Goal: Task Accomplishment & Management: Manage account settings

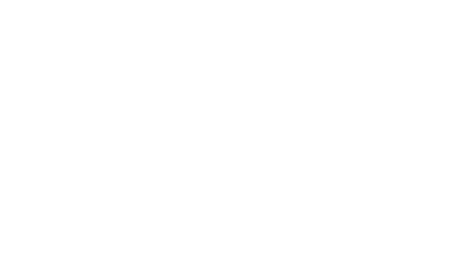
select select "?"
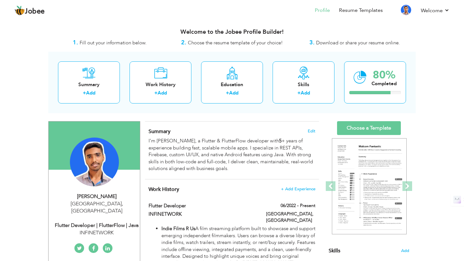
click at [116, 195] on div "[PERSON_NAME]" at bounding box center [96, 196] width 86 height 7
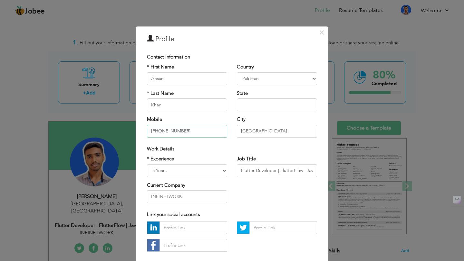
click at [188, 133] on input "+923425853864" at bounding box center [187, 131] width 80 height 13
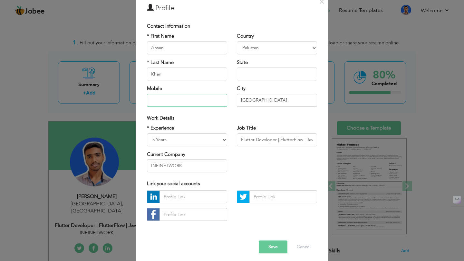
scroll to position [34, 0]
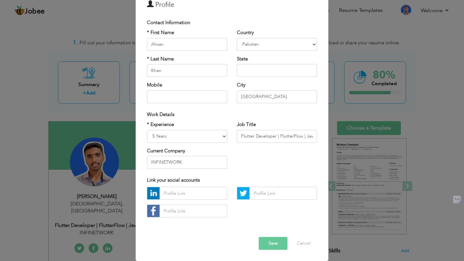
click at [267, 239] on button "Save" at bounding box center [273, 244] width 29 height 13
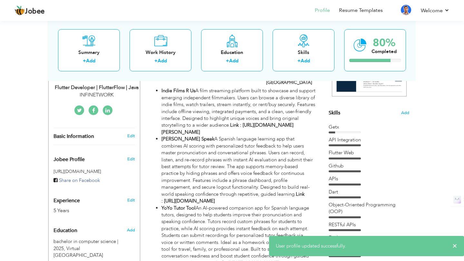
scroll to position [147, 0]
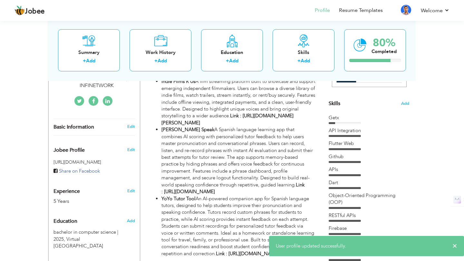
click at [113, 124] on div "Basic Information" at bounding box center [87, 127] width 76 height 7
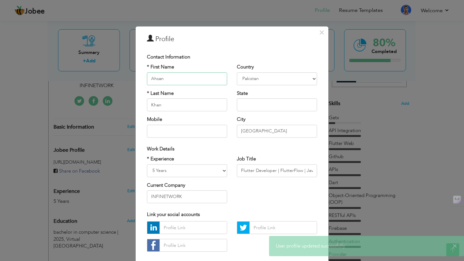
scroll to position [34, 0]
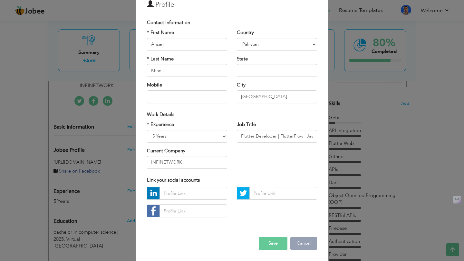
click at [314, 244] on button "Cancel" at bounding box center [303, 244] width 27 height 13
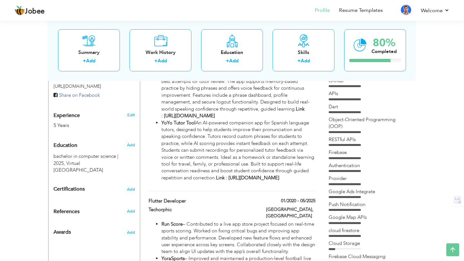
scroll to position [257, 0]
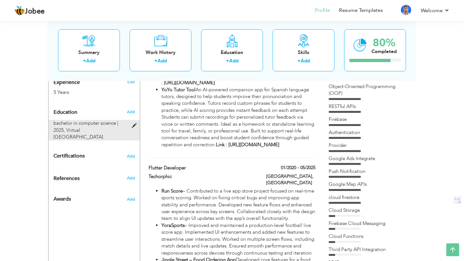
click at [122, 120] on div "bachelor in computer science | 2025, Virtual University of Pakistan" at bounding box center [90, 130] width 83 height 21
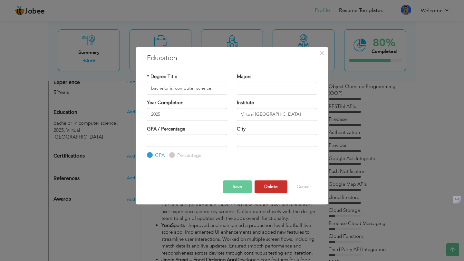
click at [268, 188] on button "Delete" at bounding box center [270, 187] width 33 height 13
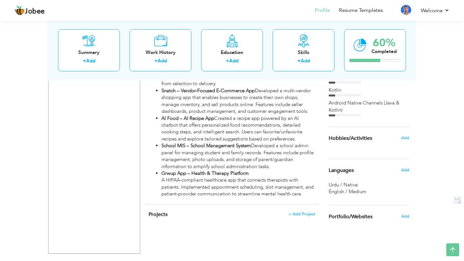
scroll to position [616, 0]
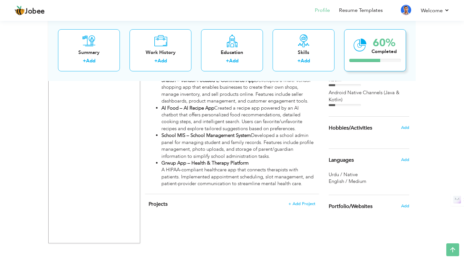
click at [377, 50] on div "Completed" at bounding box center [383, 51] width 25 height 7
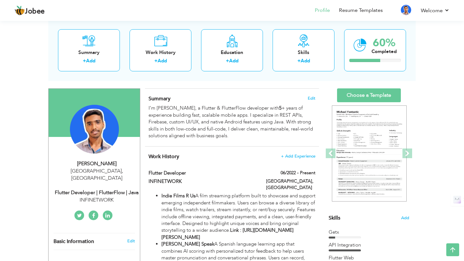
scroll to position [0, 0]
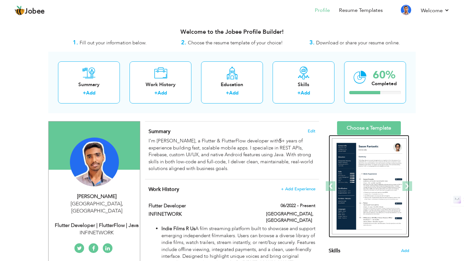
click at [375, 148] on img at bounding box center [369, 186] width 75 height 97
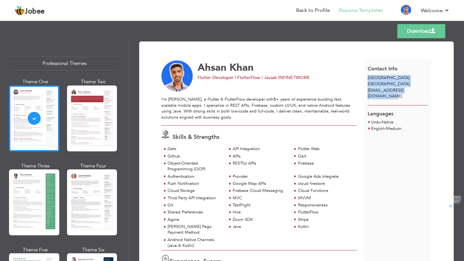
drag, startPoint x: 364, startPoint y: 73, endPoint x: 424, endPoint y: 89, distance: 61.8
click at [424, 89] on div "Contact Info Lahore Pakistan ahsankhan4150502@gmail.com" at bounding box center [398, 82] width 68 height 46
click at [419, 32] on link "Download" at bounding box center [421, 31] width 48 height 14
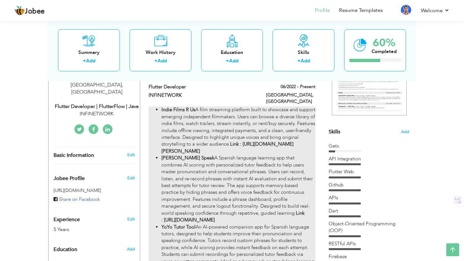
scroll to position [85, 0]
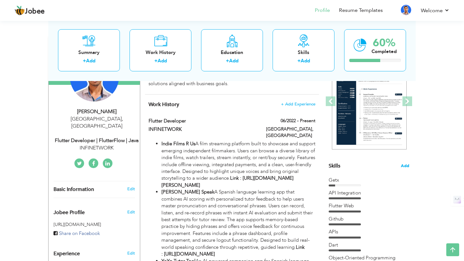
click at [403, 168] on span "Add" at bounding box center [404, 166] width 8 height 6
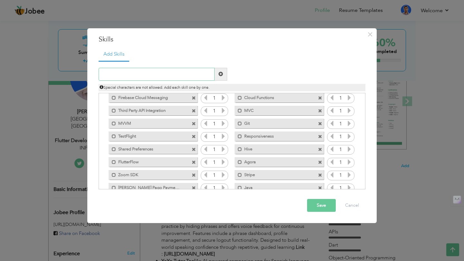
scroll to position [116, 0]
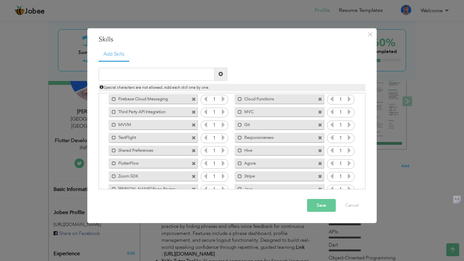
click at [318, 137] on span at bounding box center [320, 138] width 4 height 4
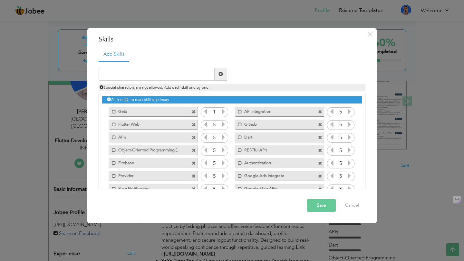
scroll to position [0, 0]
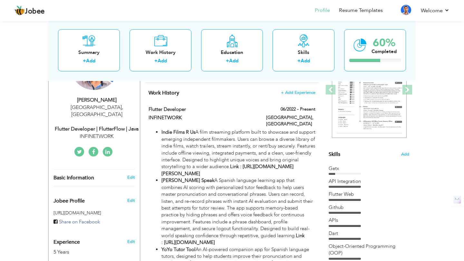
scroll to position [140, 0]
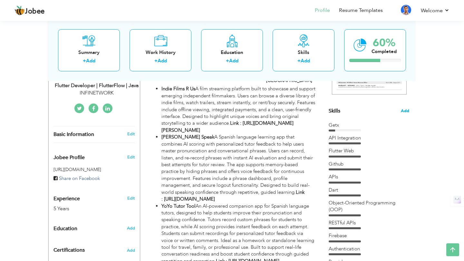
click at [402, 111] on span "Add" at bounding box center [404, 111] width 8 height 6
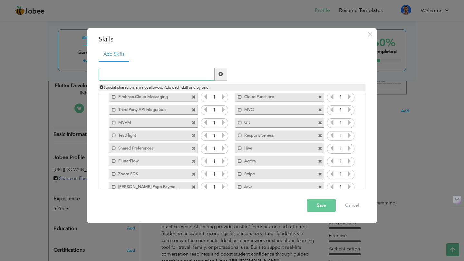
scroll to position [143, 0]
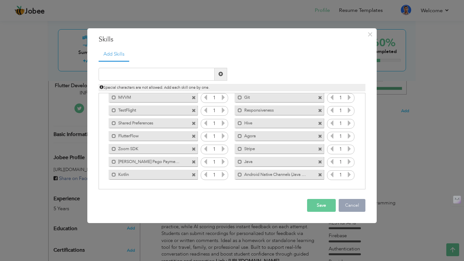
click at [353, 209] on button "Cancel" at bounding box center [351, 205] width 27 height 13
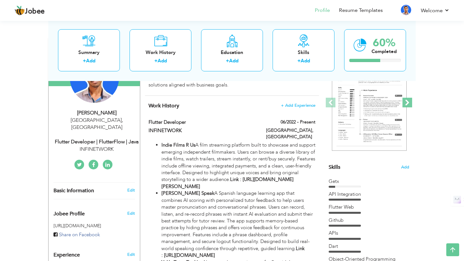
scroll to position [87, 0]
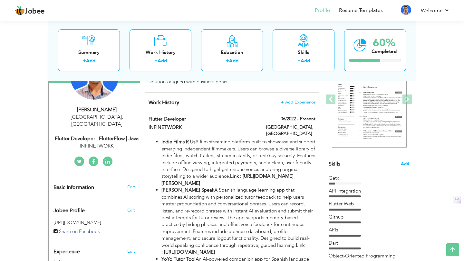
click at [403, 164] on span "Add" at bounding box center [404, 164] width 8 height 6
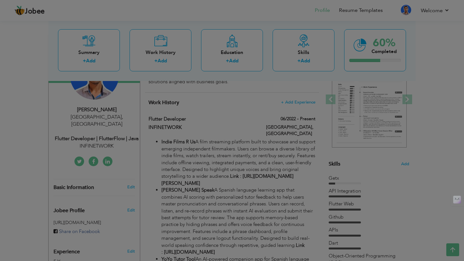
scroll to position [0, 0]
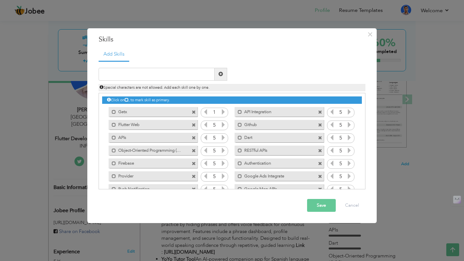
click at [193, 125] on span at bounding box center [194, 125] width 4 height 4
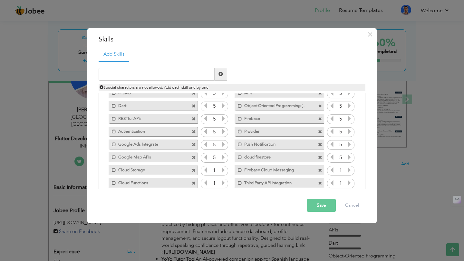
scroll to position [33, 0]
click at [193, 131] on span at bounding box center [194, 131] width 4 height 4
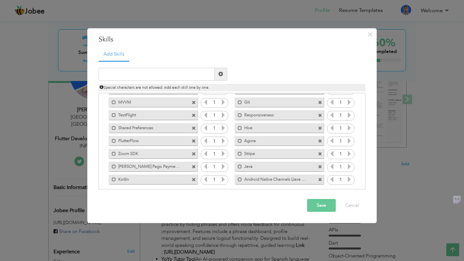
scroll to position [130, 0]
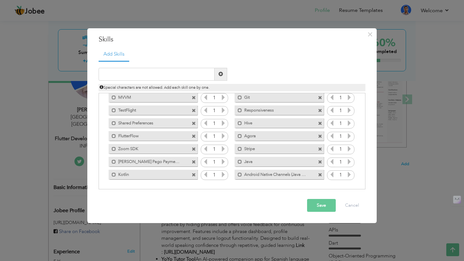
click at [193, 175] on span at bounding box center [194, 175] width 4 height 4
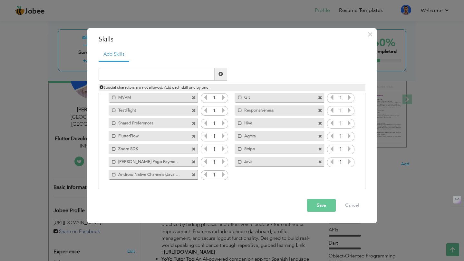
click at [193, 162] on span at bounding box center [194, 162] width 4 height 4
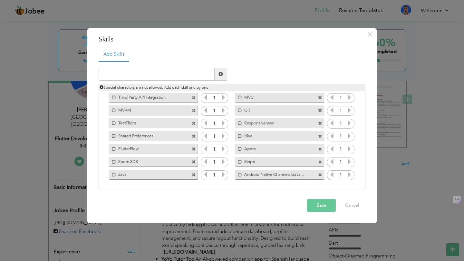
click at [192, 161] on span at bounding box center [194, 162] width 4 height 4
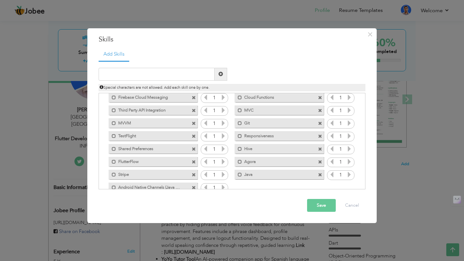
scroll to position [112, 0]
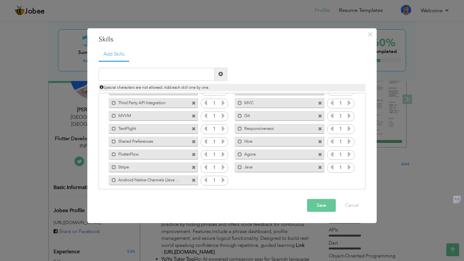
click at [193, 166] on span at bounding box center [194, 168] width 4 height 4
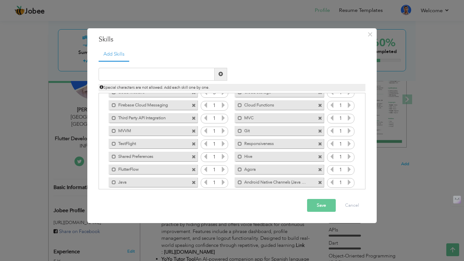
scroll to position [97, 0]
click at [193, 156] on span at bounding box center [194, 157] width 4 height 4
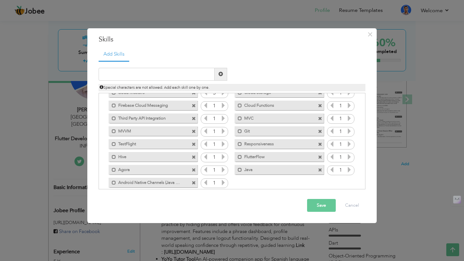
click at [192, 145] on span at bounding box center [194, 145] width 4 height 4
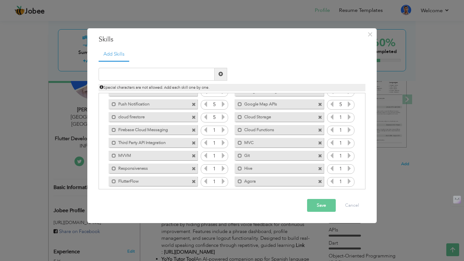
scroll to position [70, 0]
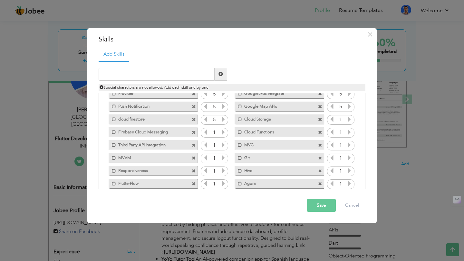
click at [319, 158] on span at bounding box center [320, 158] width 4 height 4
click at [318, 147] on span at bounding box center [320, 146] width 4 height 4
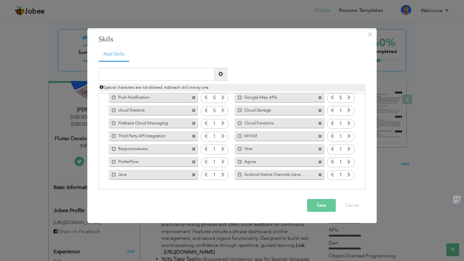
click at [318, 162] on span at bounding box center [320, 162] width 4 height 4
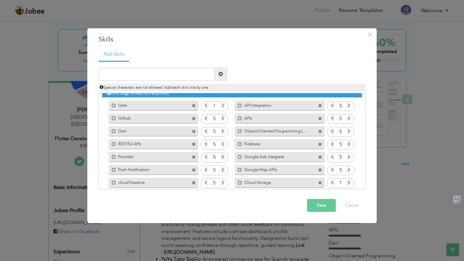
scroll to position [0, 0]
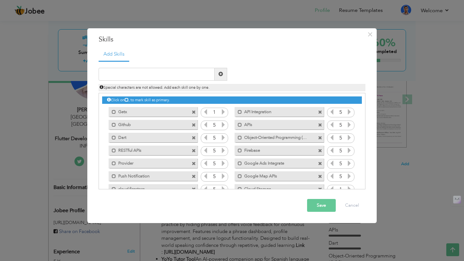
click at [318, 112] on span at bounding box center [320, 112] width 4 height 4
click at [192, 124] on span at bounding box center [194, 125] width 4 height 4
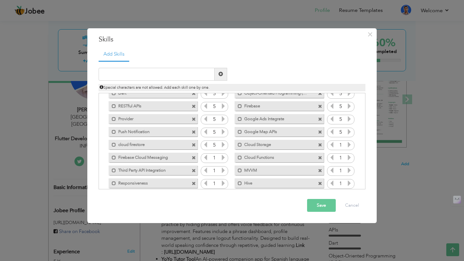
scroll to position [62, 0]
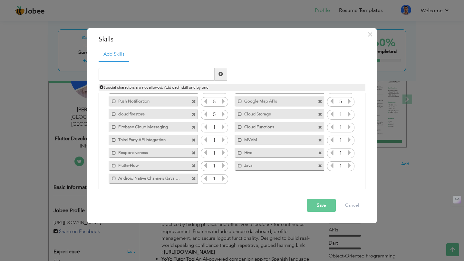
click at [194, 154] on span at bounding box center [194, 153] width 4 height 4
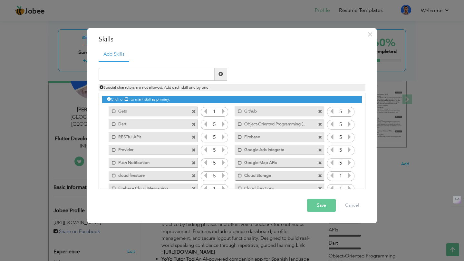
scroll to position [0, 0]
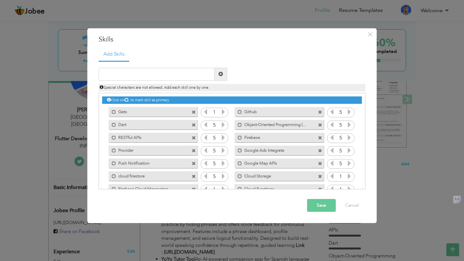
drag, startPoint x: 171, startPoint y: 146, endPoint x: 171, endPoint y: 123, distance: 22.5
click at [171, 123] on div "Click on , to mark skill as primary. Mark as primary skill. Getx 1 API Integrat…" at bounding box center [231, 163] width 259 height 141
drag, startPoint x: 171, startPoint y: 139, endPoint x: 170, endPoint y: 113, distance: 25.8
click at [171, 113] on div "Click on , to mark skill as primary. Mark as primary skill. Getx 1 API Integrat…" at bounding box center [231, 163] width 259 height 141
drag, startPoint x: 113, startPoint y: 138, endPoint x: 129, endPoint y: 127, distance: 19.5
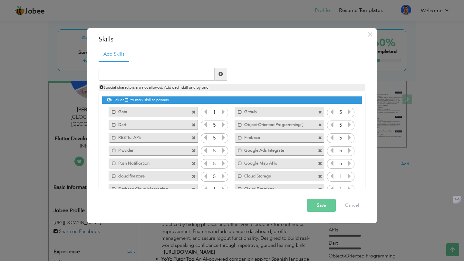
click at [128, 125] on div "Click on , to mark skill as primary. Mark as primary skill. Getx 1 API Integrat…" at bounding box center [231, 163] width 259 height 141
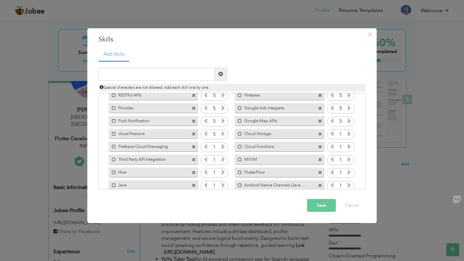
scroll to position [40, 0]
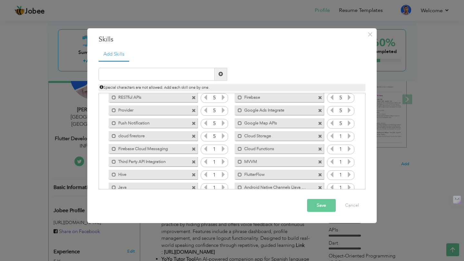
click at [318, 137] on span at bounding box center [320, 137] width 4 height 4
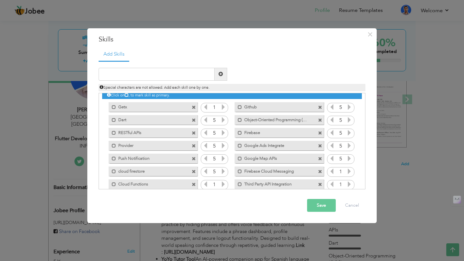
scroll to position [0, 0]
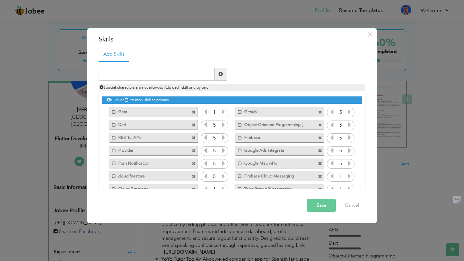
click at [319, 138] on span at bounding box center [320, 138] width 4 height 4
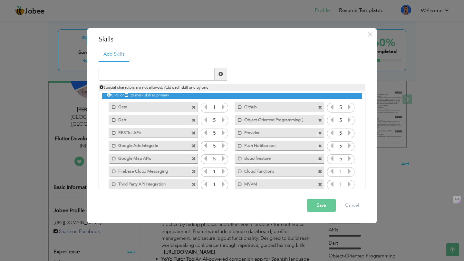
scroll to position [5, 0]
click at [319, 118] on span at bounding box center [320, 120] width 4 height 4
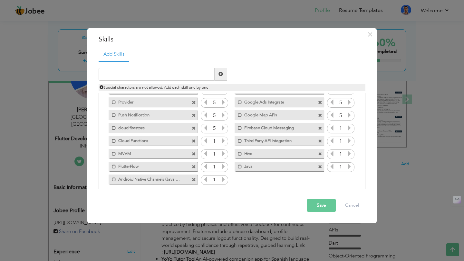
scroll to position [38, 0]
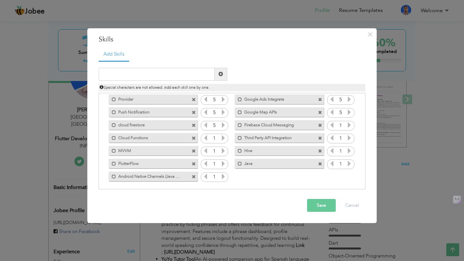
click at [193, 114] on span at bounding box center [194, 113] width 4 height 4
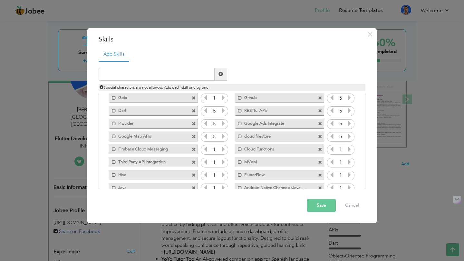
scroll to position [8, 0]
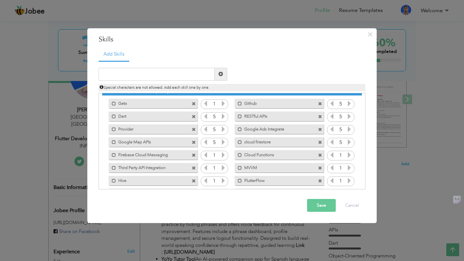
click at [319, 142] on span at bounding box center [320, 143] width 4 height 4
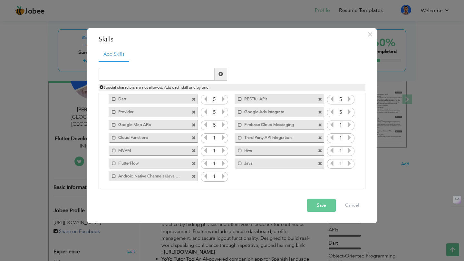
scroll to position [27, 0]
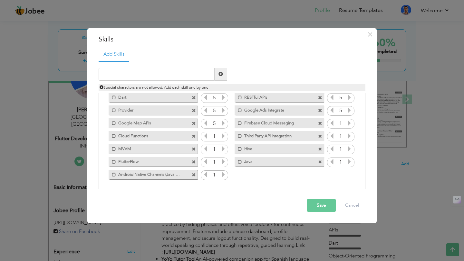
click at [316, 204] on button "Save" at bounding box center [321, 205] width 29 height 13
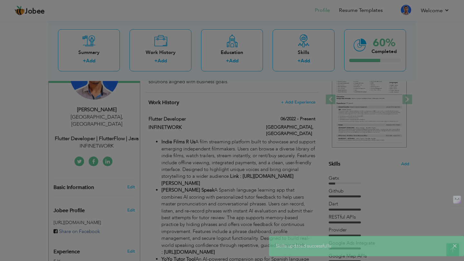
scroll to position [0, 0]
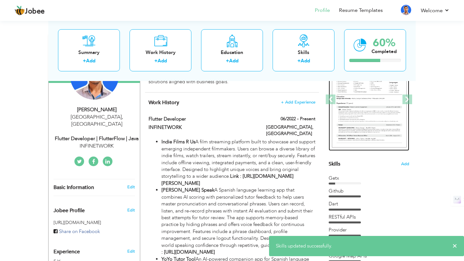
click at [349, 114] on img at bounding box center [369, 100] width 75 height 97
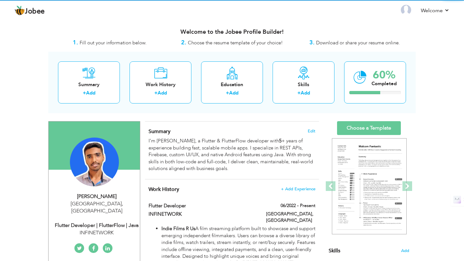
scroll to position [122, 0]
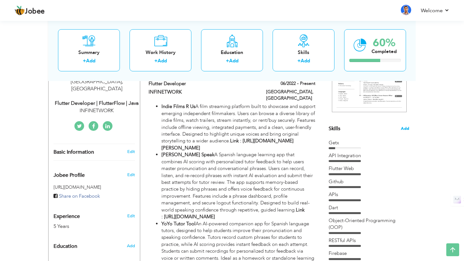
click at [405, 129] on span "Add" at bounding box center [404, 129] width 8 height 6
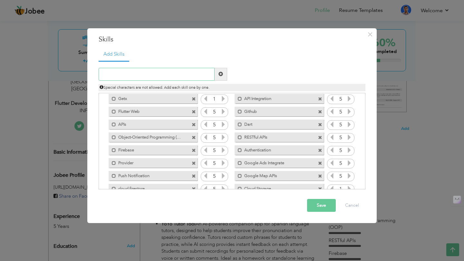
scroll to position [14, 0]
click at [193, 124] on span at bounding box center [194, 124] width 4 height 4
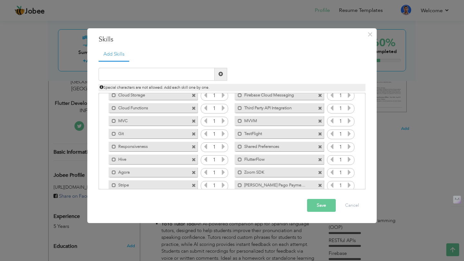
scroll to position [103, 0]
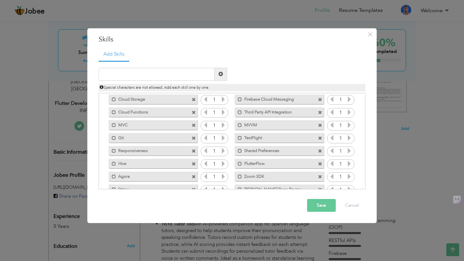
click at [319, 139] on span at bounding box center [320, 139] width 4 height 4
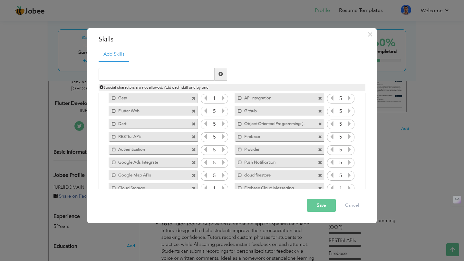
scroll to position [0, 0]
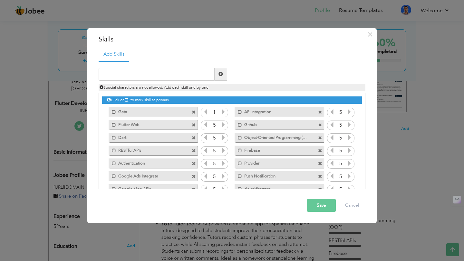
click at [318, 113] on span at bounding box center [320, 112] width 4 height 4
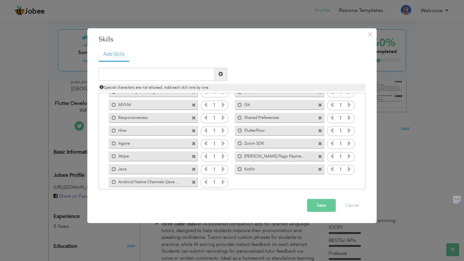
scroll to position [119, 0]
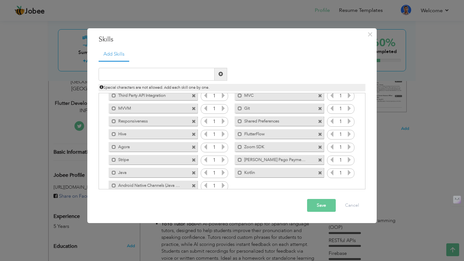
click at [193, 122] on span at bounding box center [194, 122] width 4 height 4
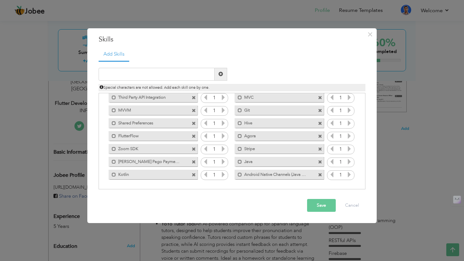
scroll to position [118, 0]
click at [192, 163] on span at bounding box center [194, 162] width 4 height 4
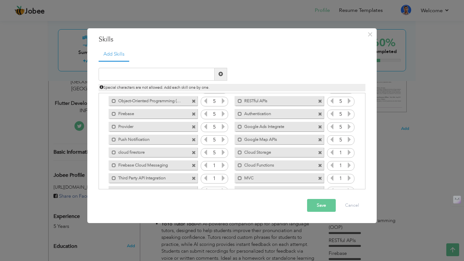
scroll to position [27, 0]
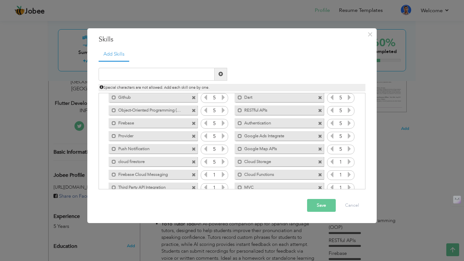
click at [318, 125] on span at bounding box center [320, 124] width 4 height 4
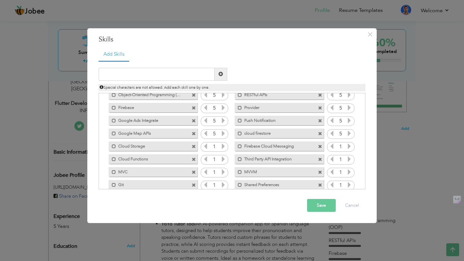
scroll to position [46, 0]
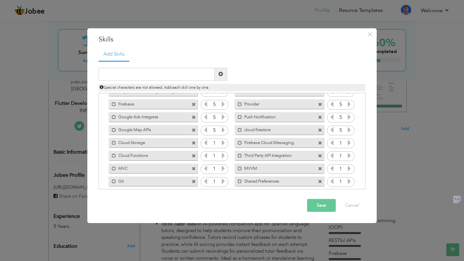
click at [319, 132] on span at bounding box center [320, 130] width 4 height 4
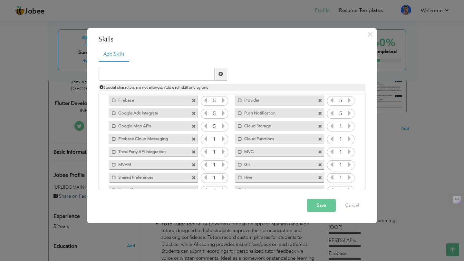
scroll to position [0, 0]
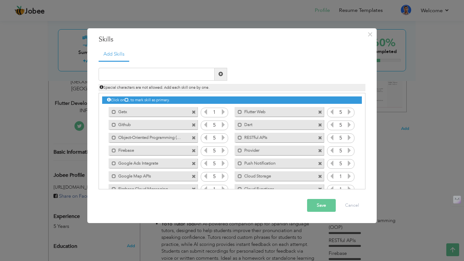
click at [192, 124] on span at bounding box center [194, 125] width 4 height 4
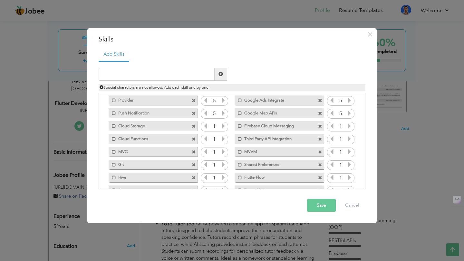
scroll to position [51, 0]
click at [193, 126] on span at bounding box center [194, 126] width 4 height 4
click at [194, 125] on span at bounding box center [194, 126] width 4 height 4
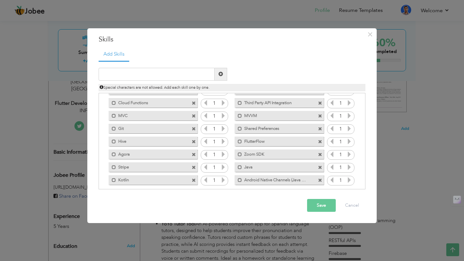
scroll to position [72, 0]
click at [318, 131] on span at bounding box center [320, 130] width 4 height 4
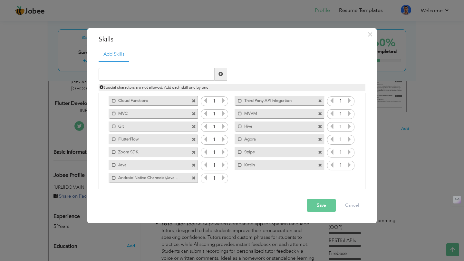
scroll to position [79, 0]
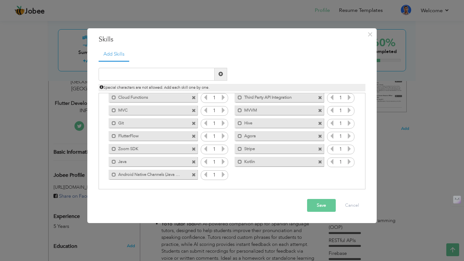
click at [318, 161] on span at bounding box center [320, 162] width 4 height 4
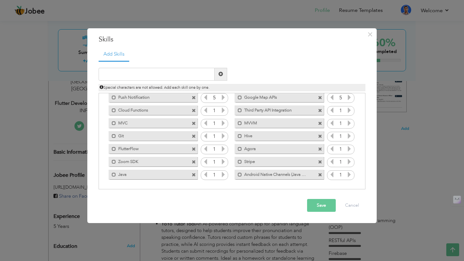
click at [318, 149] on span at bounding box center [320, 149] width 4 height 4
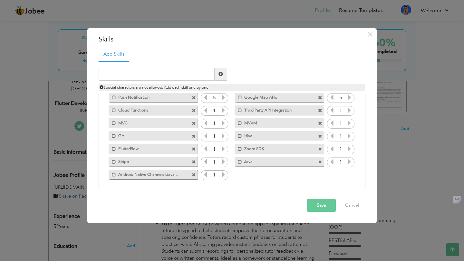
click at [327, 209] on button "Save" at bounding box center [321, 205] width 29 height 13
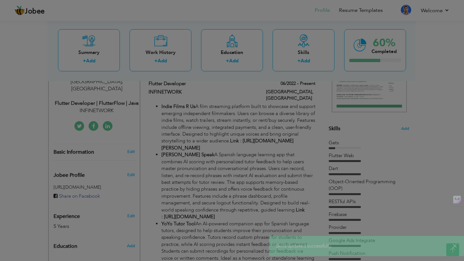
scroll to position [0, 0]
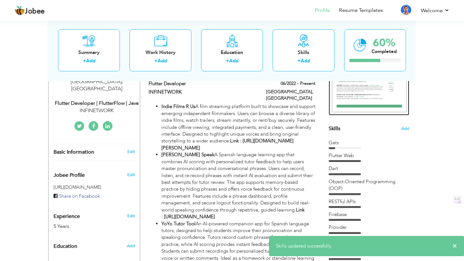
click at [367, 101] on img at bounding box center [369, 64] width 75 height 97
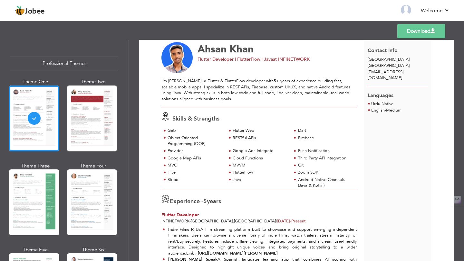
scroll to position [20, 0]
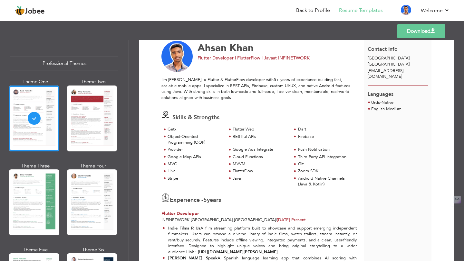
click at [404, 33] on link "Download" at bounding box center [421, 31] width 48 height 14
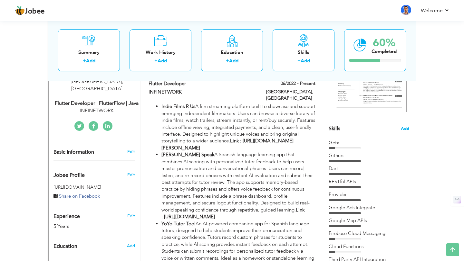
click at [403, 128] on span "Add" at bounding box center [404, 129] width 8 height 6
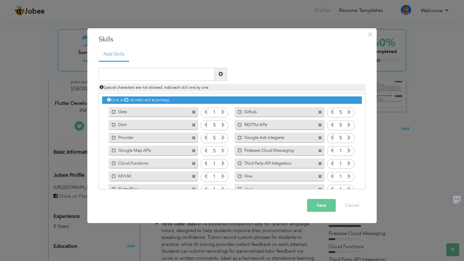
click at [192, 112] on span at bounding box center [194, 112] width 4 height 4
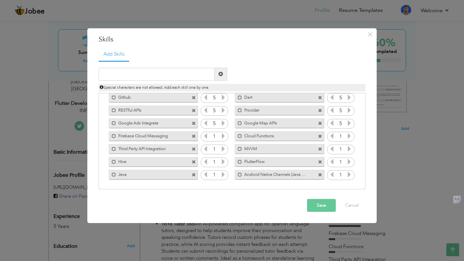
click at [194, 164] on span at bounding box center [194, 162] width 4 height 4
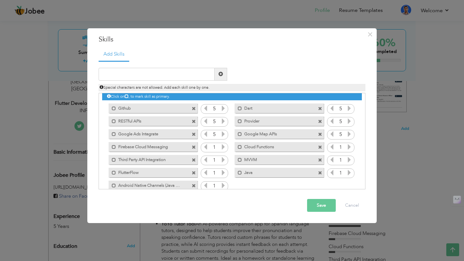
scroll to position [3, 0]
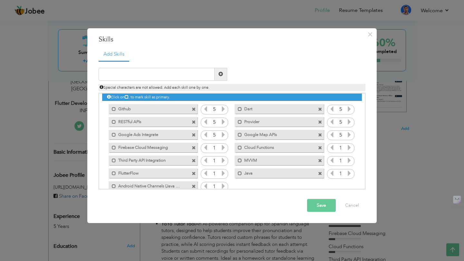
click at [318, 121] on span at bounding box center [320, 122] width 4 height 4
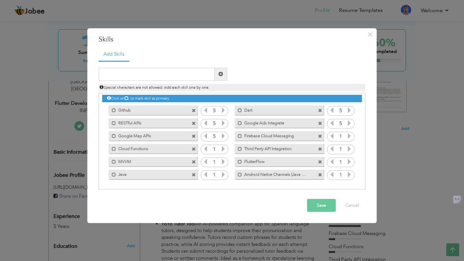
drag, startPoint x: 166, startPoint y: 173, endPoint x: 165, endPoint y: 99, distance: 73.1
click at [165, 99] on div "Click on , to mark skill as primary. Mark as primary skill. Getx 1 Github 5 Dar…" at bounding box center [231, 136] width 259 height 89
click at [158, 76] on input "text" at bounding box center [157, 74] width 116 height 13
type input "Kotlin"
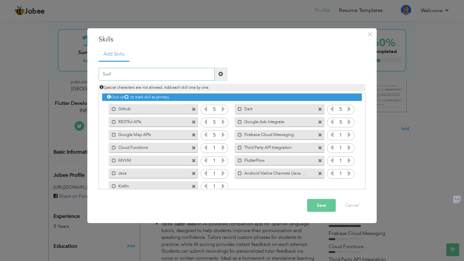
type input "Swift"
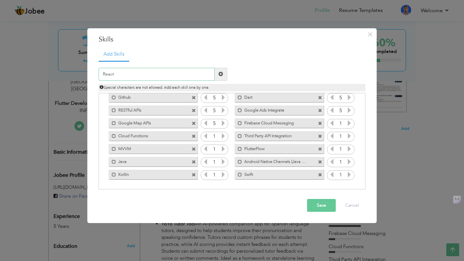
type input "React"
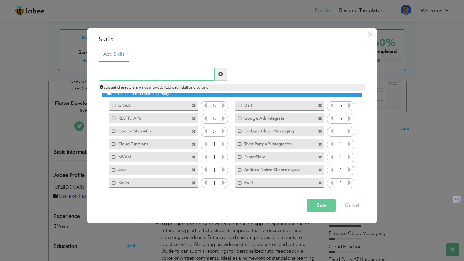
scroll to position [8, 0]
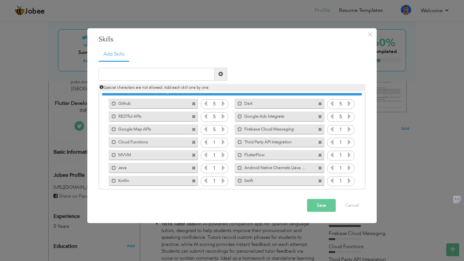
click at [319, 105] on span at bounding box center [320, 104] width 4 height 4
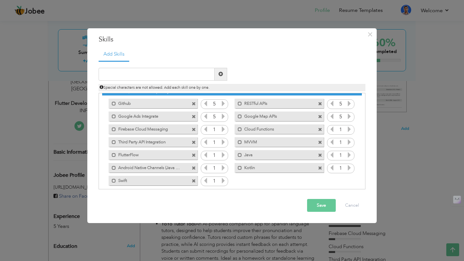
click at [312, 203] on button "Save" at bounding box center [321, 205] width 29 height 13
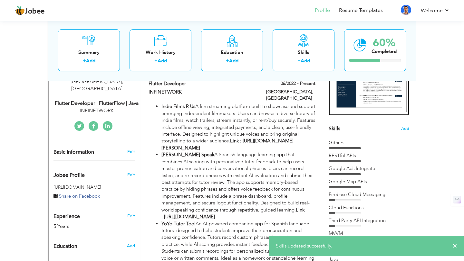
click at [372, 96] on img at bounding box center [369, 64] width 75 height 97
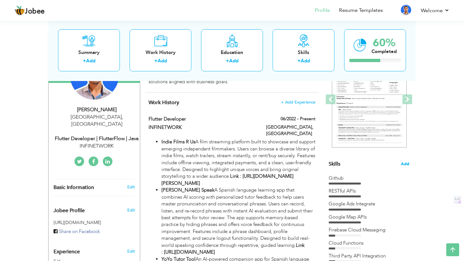
click at [403, 164] on span "Add" at bounding box center [404, 164] width 8 height 6
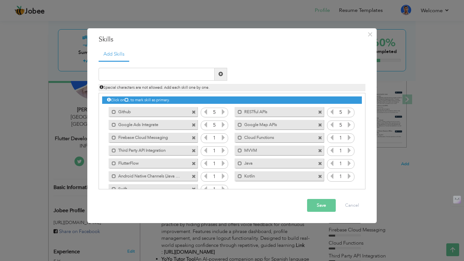
click at [192, 114] on span at bounding box center [194, 112] width 4 height 4
click at [318, 114] on span at bounding box center [320, 112] width 4 height 4
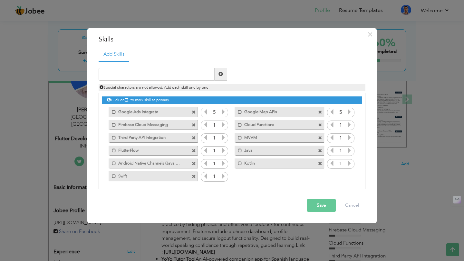
click at [192, 114] on span at bounding box center [194, 112] width 4 height 4
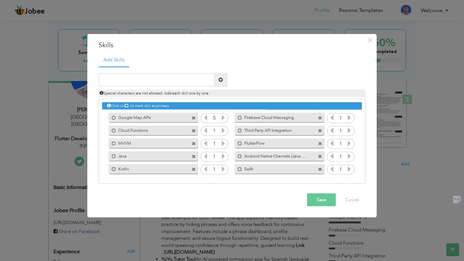
click at [192, 114] on span at bounding box center [195, 116] width 6 height 7
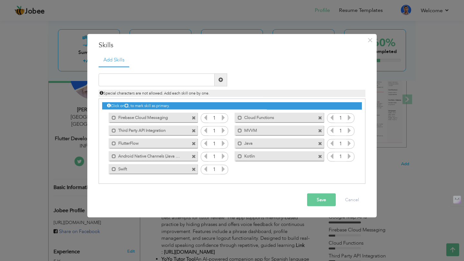
click at [193, 117] on span at bounding box center [194, 118] width 4 height 4
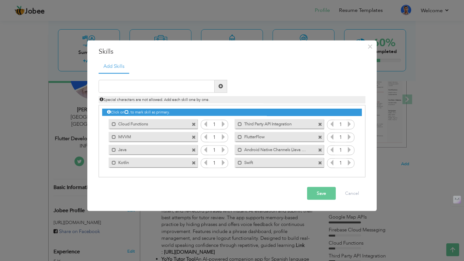
click at [193, 117] on div "Click on , to mark skill as primary. Mark as primary skill. Github 5 RESTful AP…" at bounding box center [231, 138] width 259 height 64
click at [194, 123] on span at bounding box center [194, 125] width 4 height 4
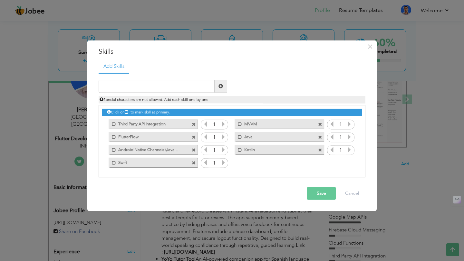
click at [194, 123] on span at bounding box center [194, 125] width 4 height 4
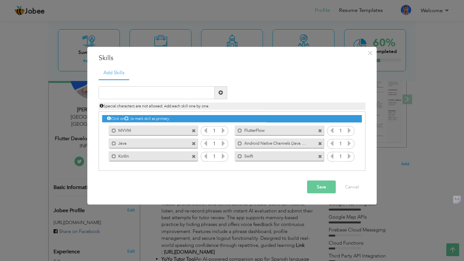
click at [193, 130] on span at bounding box center [194, 131] width 4 height 4
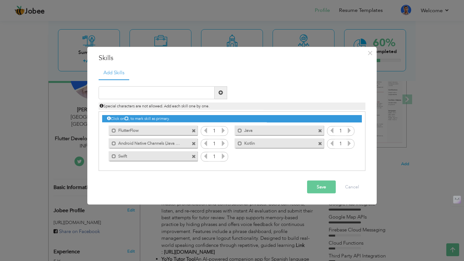
click at [193, 130] on span at bounding box center [194, 131] width 4 height 4
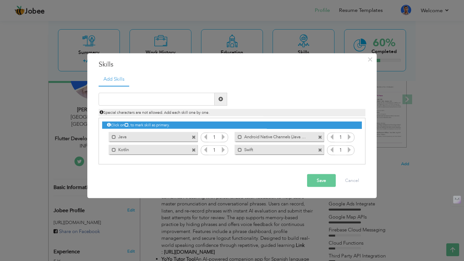
click at [193, 130] on div "Click on , to mark skill as primary. Mark as primary skill. Github 5 RESTful AP…" at bounding box center [231, 137] width 259 height 38
click at [194, 137] on span at bounding box center [194, 138] width 4 height 4
click at [194, 137] on div "Click on , to mark skill as primary. Mark as primary skill. Github 5 RESTful AP…" at bounding box center [231, 137] width 259 height 38
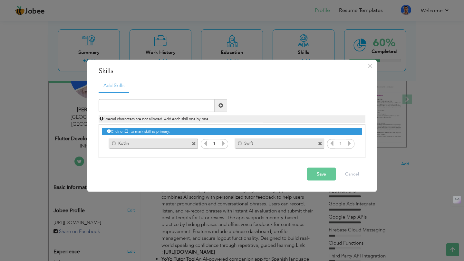
click at [194, 137] on div "Click on , to mark skill as primary. Mark as primary skill. Github 5 RESTful AP…" at bounding box center [231, 137] width 259 height 25
click at [195, 143] on span at bounding box center [194, 144] width 4 height 4
click at [194, 145] on span at bounding box center [194, 144] width 4 height 4
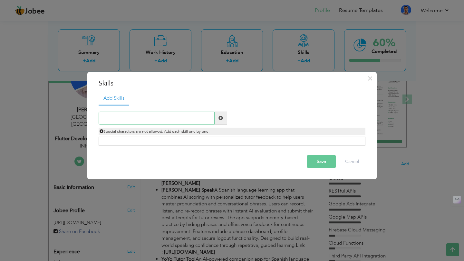
click at [182, 117] on input "text" at bounding box center [157, 118] width 116 height 13
type input "Java"
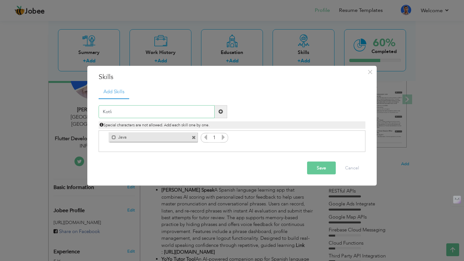
type input "Kotlin"
type input "Swift"
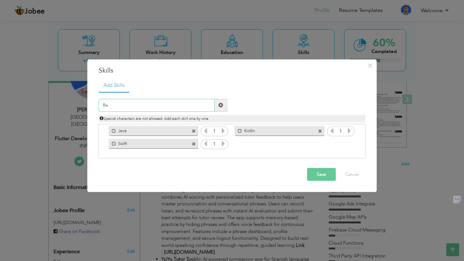
type input "R"
paste input "State Management"
type input "State Management"
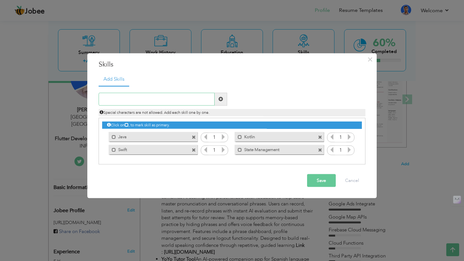
paste input "RESTful API"
type input "RESTful APIs"
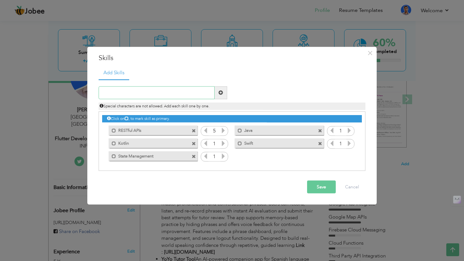
paste input "Database & Local Storage"
type input "Database & Local Storage"
type input "Git"
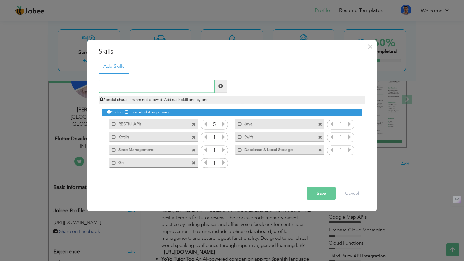
paste input "Platform-Specific Integration"
type input "Platform-Specific Integration"
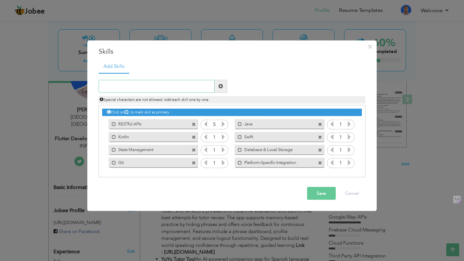
paste input "Deployment"
type input "Deployment"
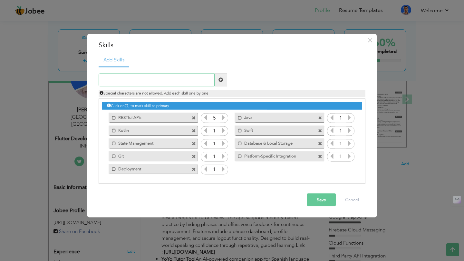
paste input "Firebase"
type input "Firebase"
click at [317, 199] on button "Save" at bounding box center [321, 199] width 29 height 13
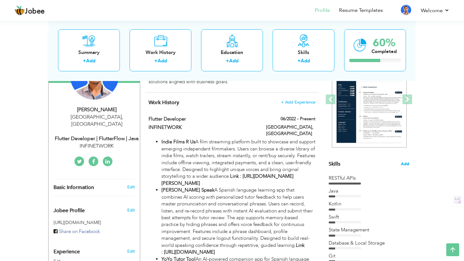
click at [407, 163] on span "Add" at bounding box center [404, 164] width 8 height 6
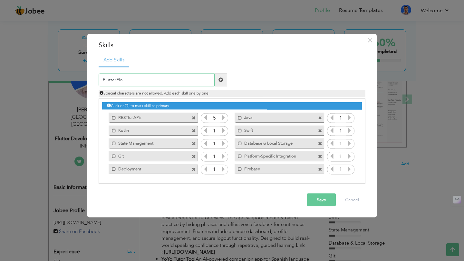
type input "FlutterFlow"
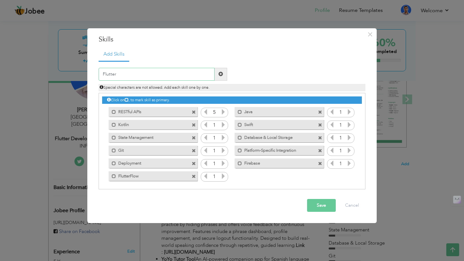
type input "Flutter"
click at [221, 73] on span at bounding box center [220, 74] width 5 height 5
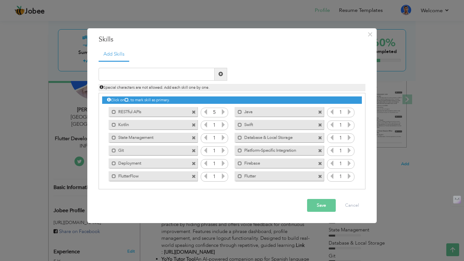
click at [320, 179] on div "Mark as primary skill. Flutter" at bounding box center [278, 177] width 89 height 10
click at [318, 177] on span at bounding box center [320, 177] width 4 height 4
click at [318, 204] on button "Save" at bounding box center [321, 205] width 29 height 13
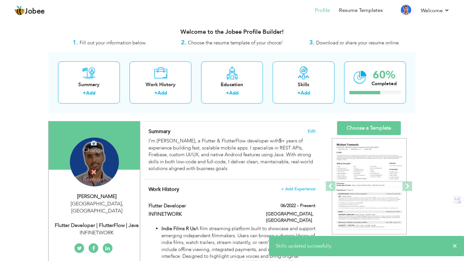
click at [99, 230] on div "INFINETWORK" at bounding box center [96, 233] width 86 height 7
type input "Ahsan"
type input "Khan"
select select "number:166"
type input "[GEOGRAPHIC_DATA]"
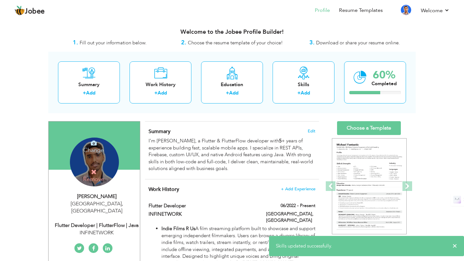
select select "number:7"
type input "INFINETWORK"
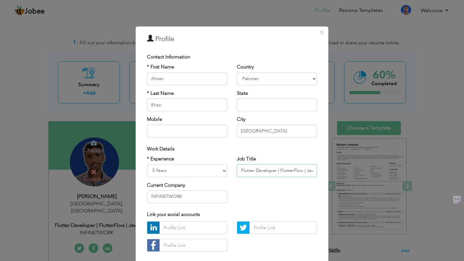
click at [295, 173] on input "Flutter Developer | FlutterFlow | Java" at bounding box center [277, 171] width 80 height 13
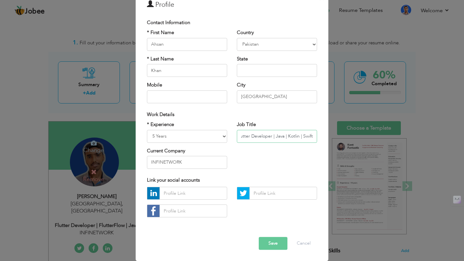
type input "Flutter Developer | Java | Kotlin | Swift"
click at [275, 246] on button "Save" at bounding box center [273, 244] width 29 height 13
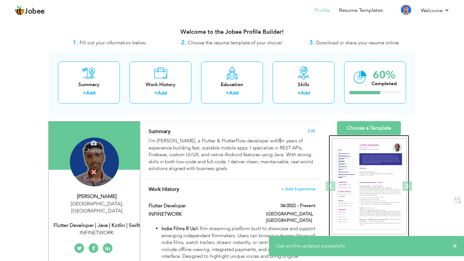
click at [372, 165] on img at bounding box center [369, 186] width 75 height 97
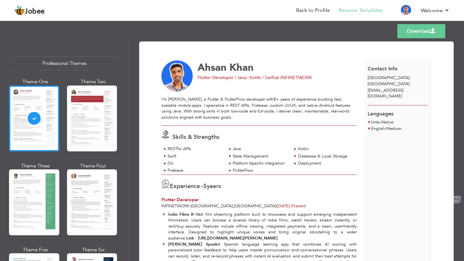
click at [413, 33] on link "Download" at bounding box center [421, 31] width 48 height 14
